Goal: Information Seeking & Learning: Learn about a topic

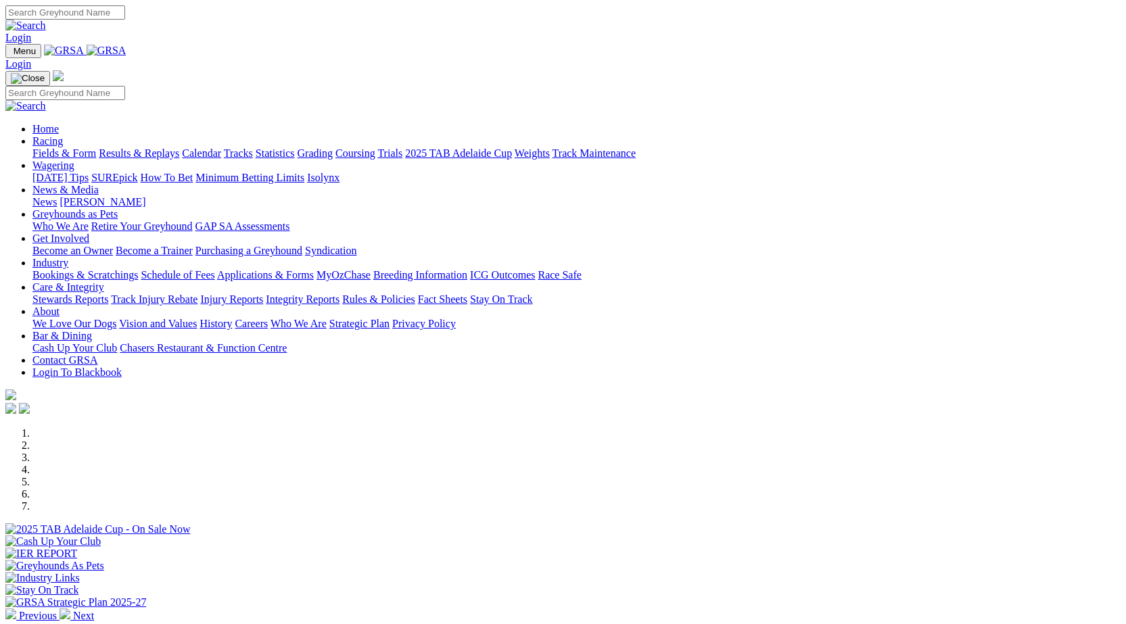
scroll to position [330, 0]
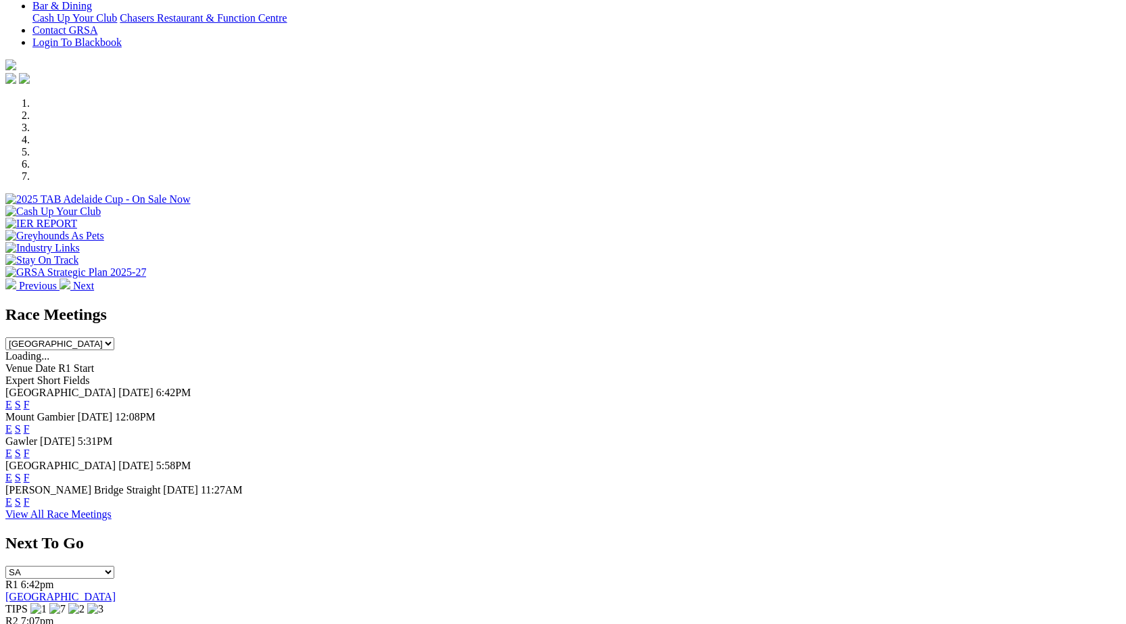
click at [30, 399] on link "F" at bounding box center [27, 405] width 6 height 12
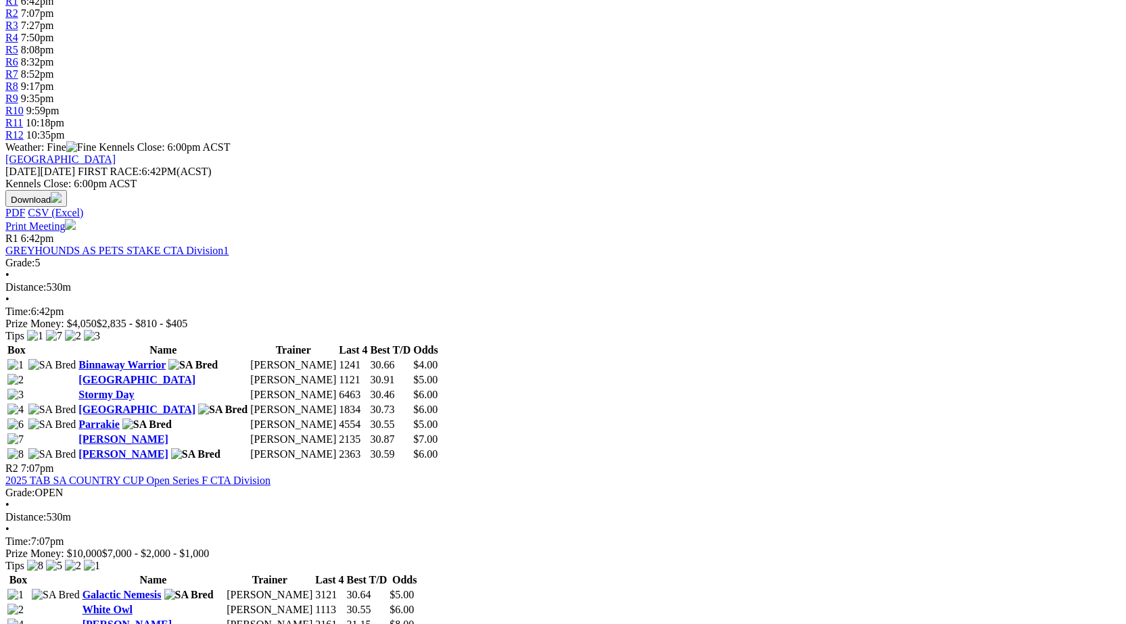
scroll to position [536, 0]
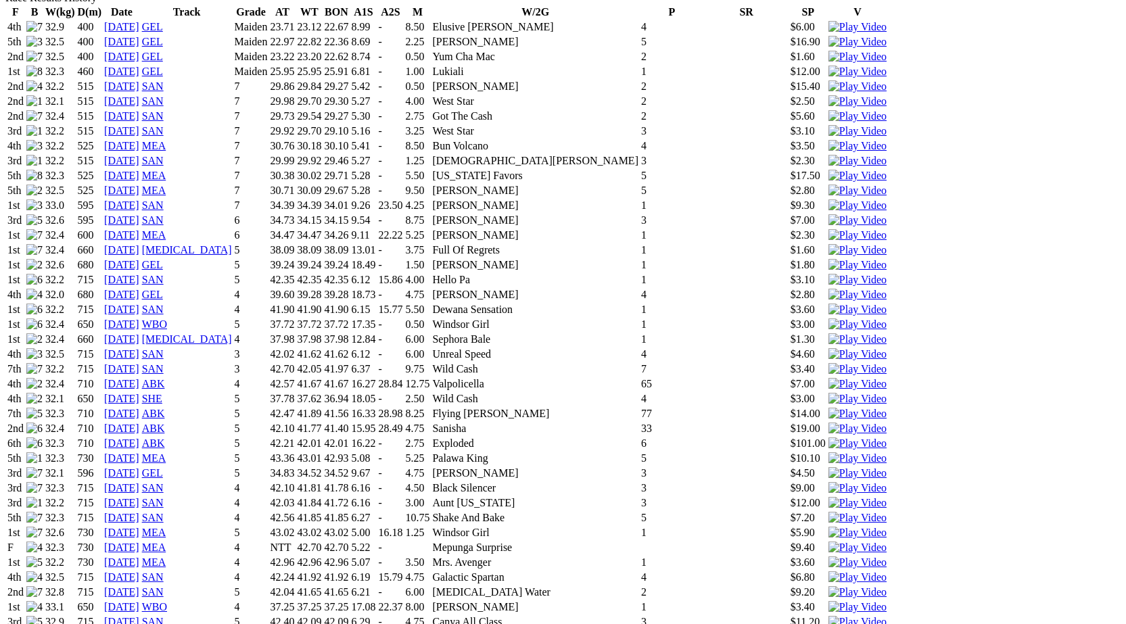
scroll to position [886, 0]
